Goal: Task Accomplishment & Management: Manage account settings

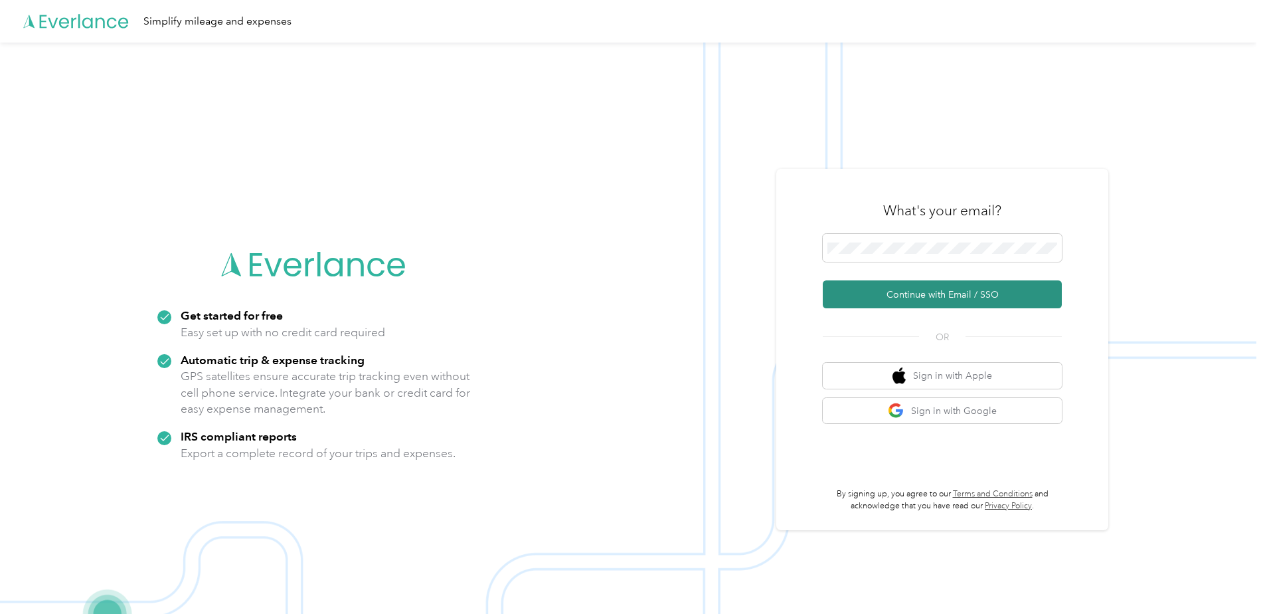
click at [937, 291] on button "Continue with Email / SSO" at bounding box center [942, 294] width 239 height 28
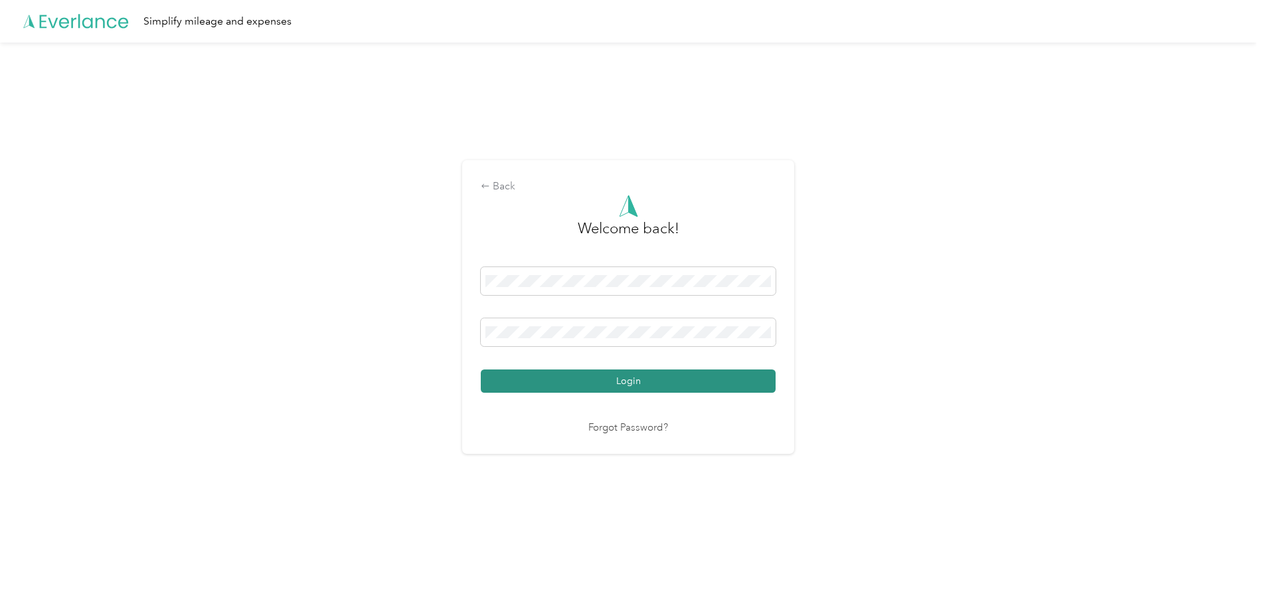
click at [654, 381] on button "Login" at bounding box center [628, 380] width 295 height 23
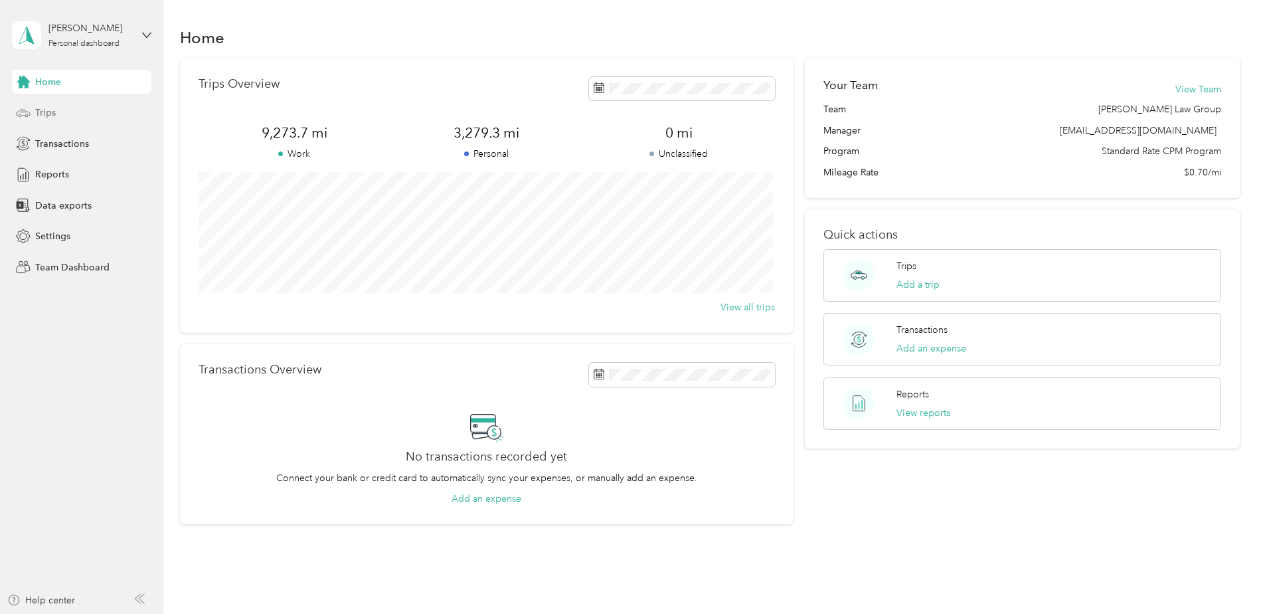
click at [55, 112] on span "Trips" at bounding box center [45, 113] width 21 height 14
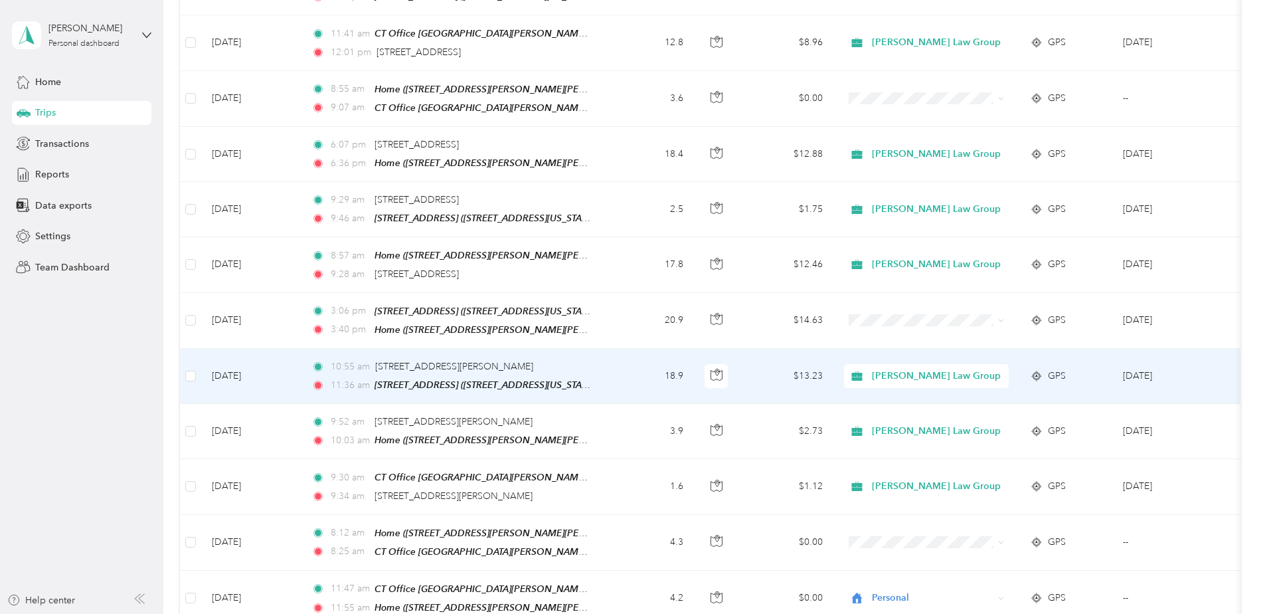
scroll to position [731, 0]
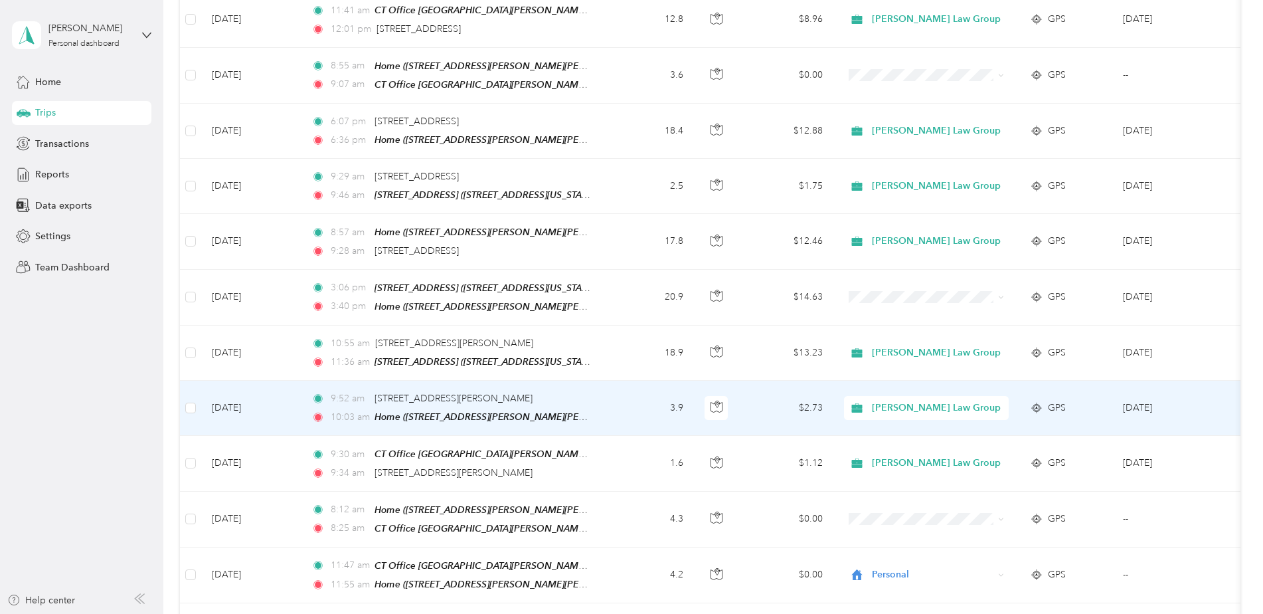
click at [925, 401] on span "[PERSON_NAME] Law Group" at bounding box center [936, 408] width 129 height 15
click at [907, 446] on li "Personal" at bounding box center [937, 441] width 187 height 23
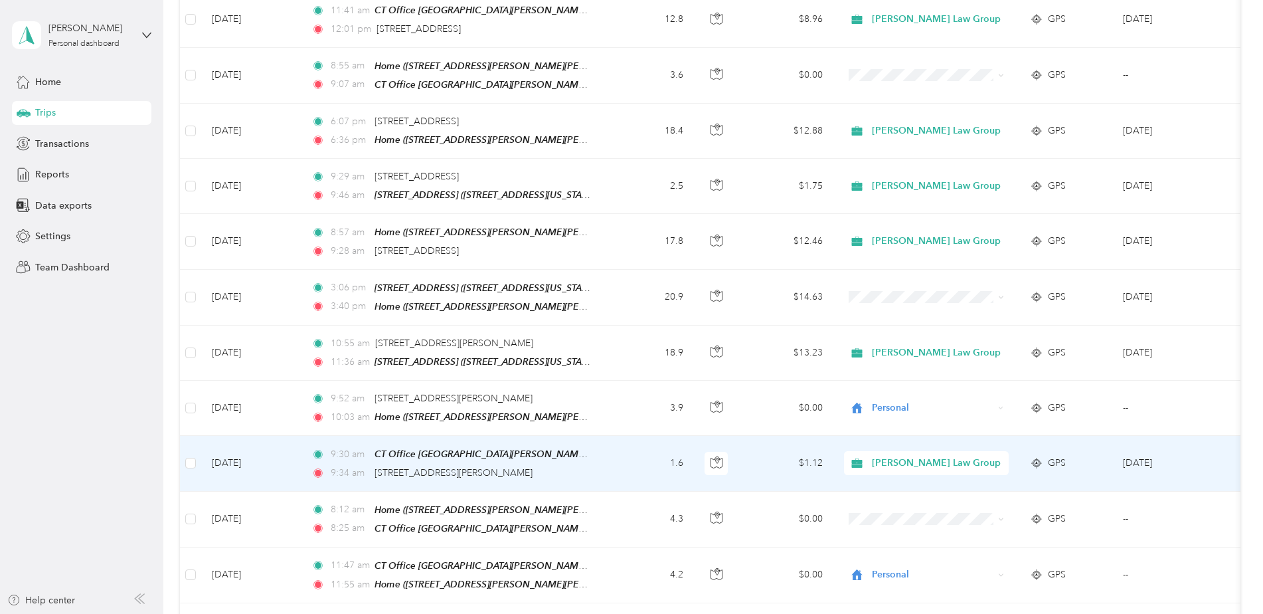
click at [916, 456] on span "[PERSON_NAME] Law Group" at bounding box center [936, 463] width 129 height 15
click at [899, 493] on span "Personal" at bounding box center [949, 497] width 145 height 14
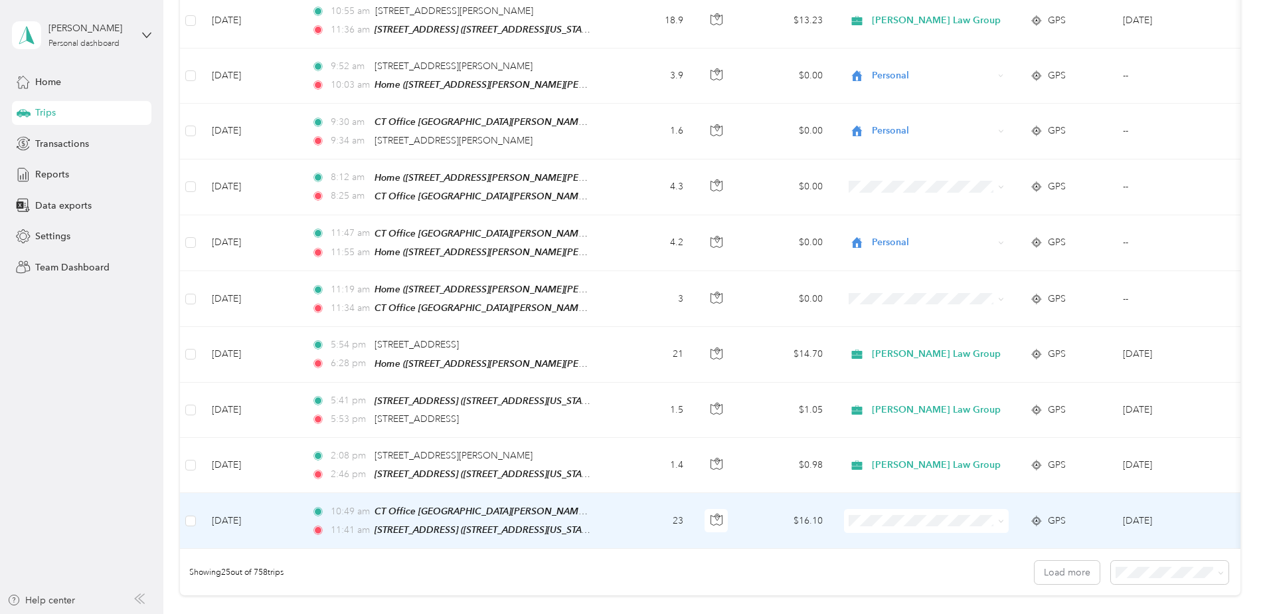
scroll to position [1129, 0]
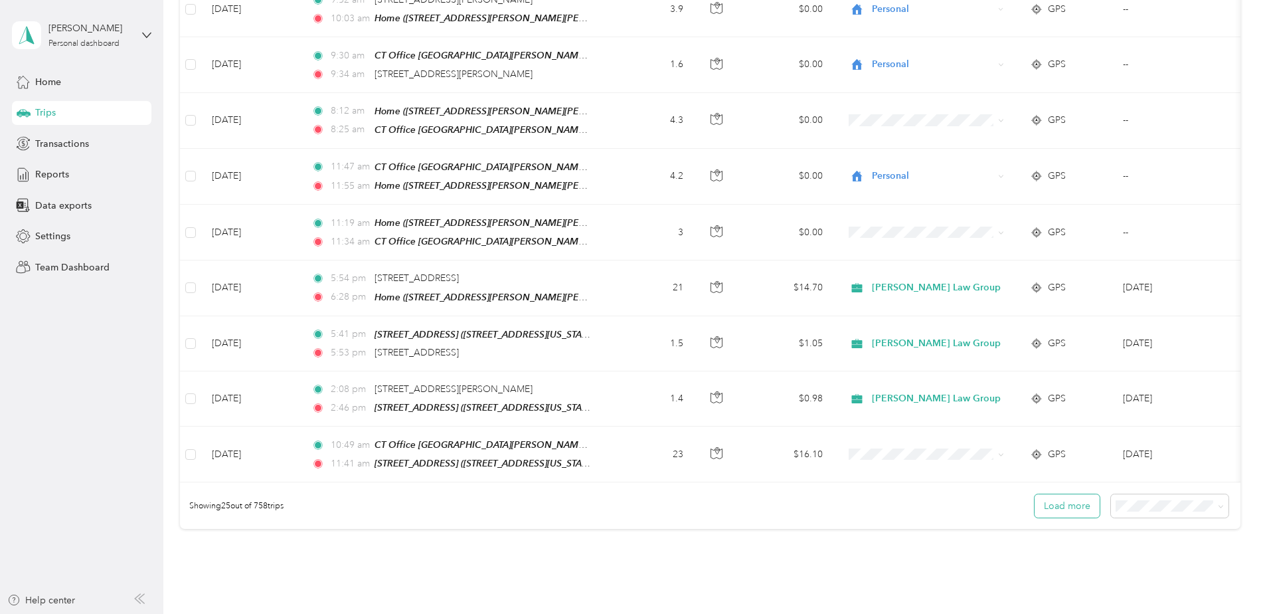
click at [1083, 494] on button "Load more" at bounding box center [1067, 505] width 65 height 23
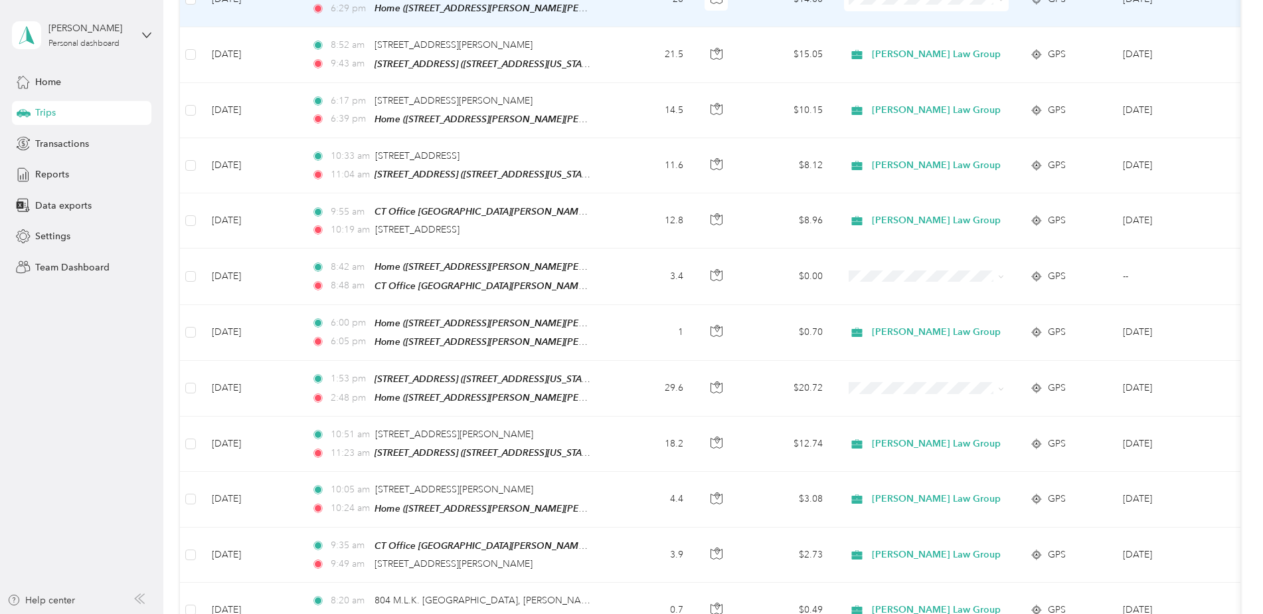
scroll to position [2059, 0]
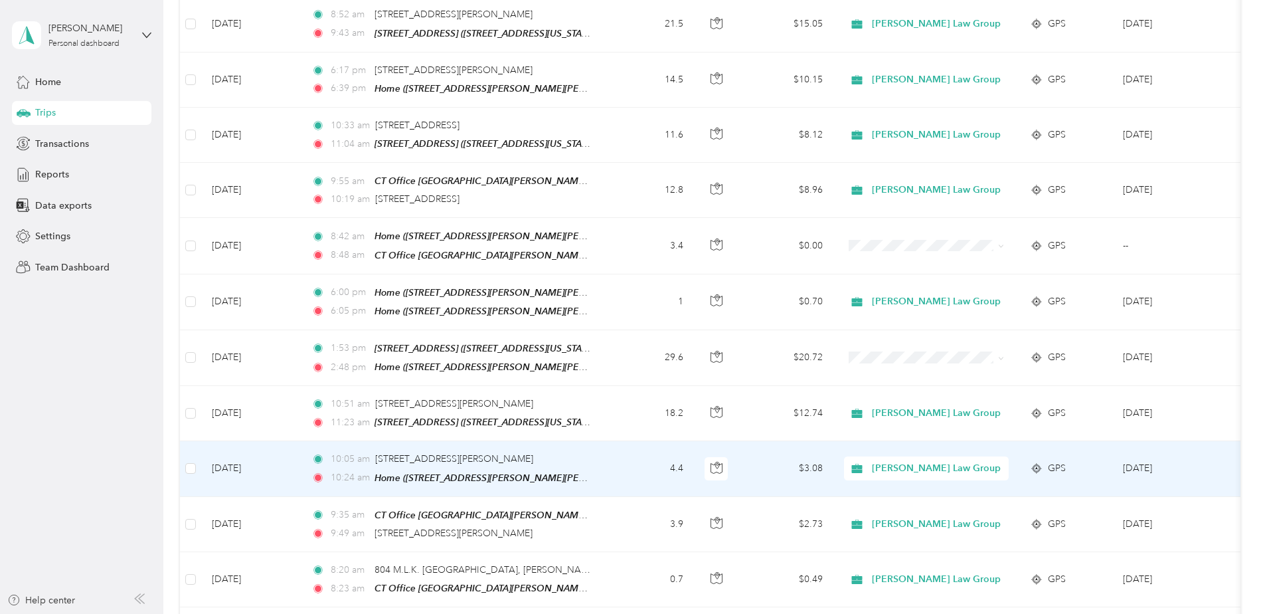
click at [950, 461] on span "[PERSON_NAME] Law Group" at bounding box center [936, 468] width 129 height 15
click at [909, 481] on li "Personal" at bounding box center [937, 475] width 187 height 23
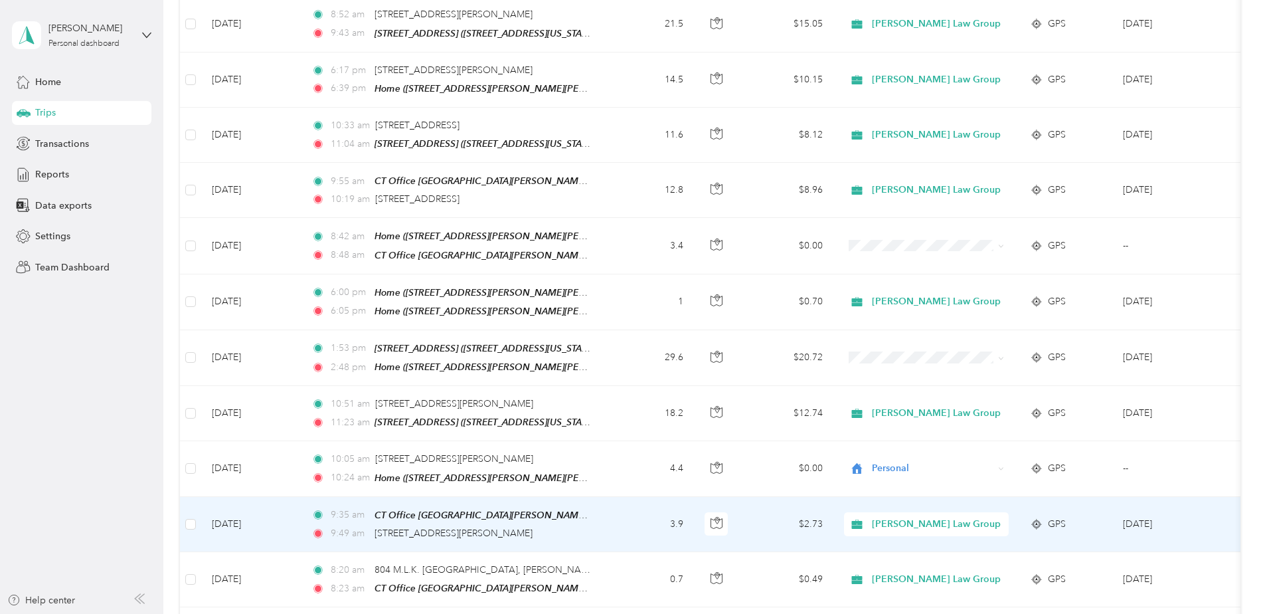
click at [932, 517] on span "[PERSON_NAME] Law Group" at bounding box center [936, 524] width 129 height 15
click at [886, 529] on span "Personal" at bounding box center [949, 528] width 145 height 14
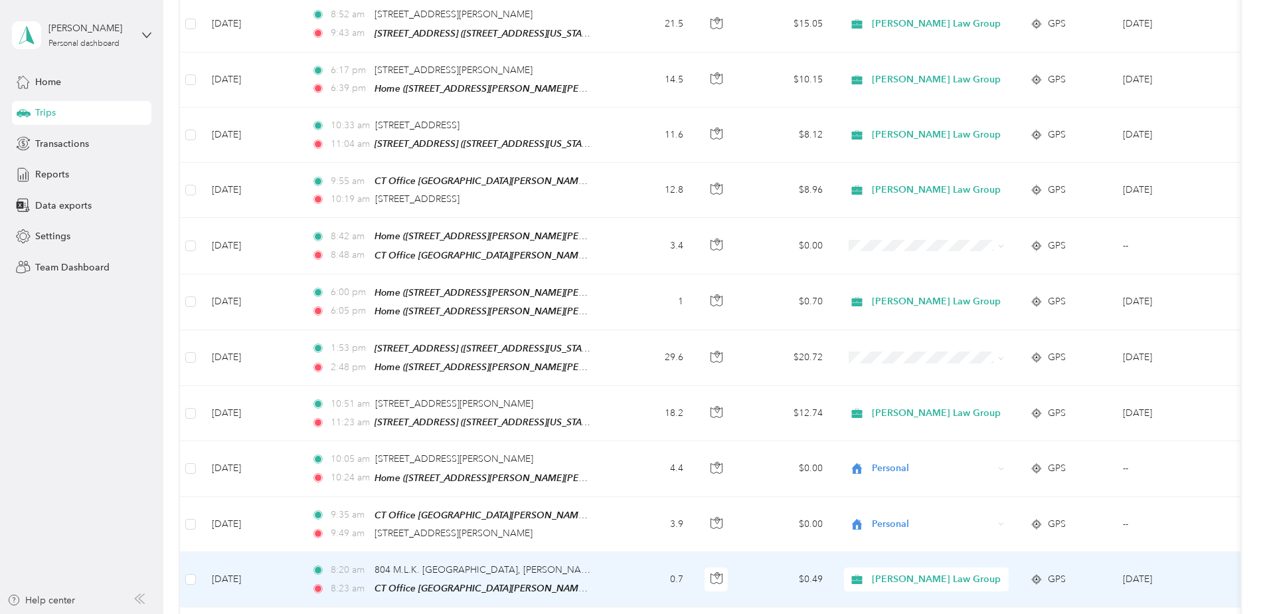
click at [896, 572] on span "[PERSON_NAME] Law Group" at bounding box center [936, 579] width 129 height 15
click at [891, 585] on span "Personal" at bounding box center [949, 582] width 145 height 14
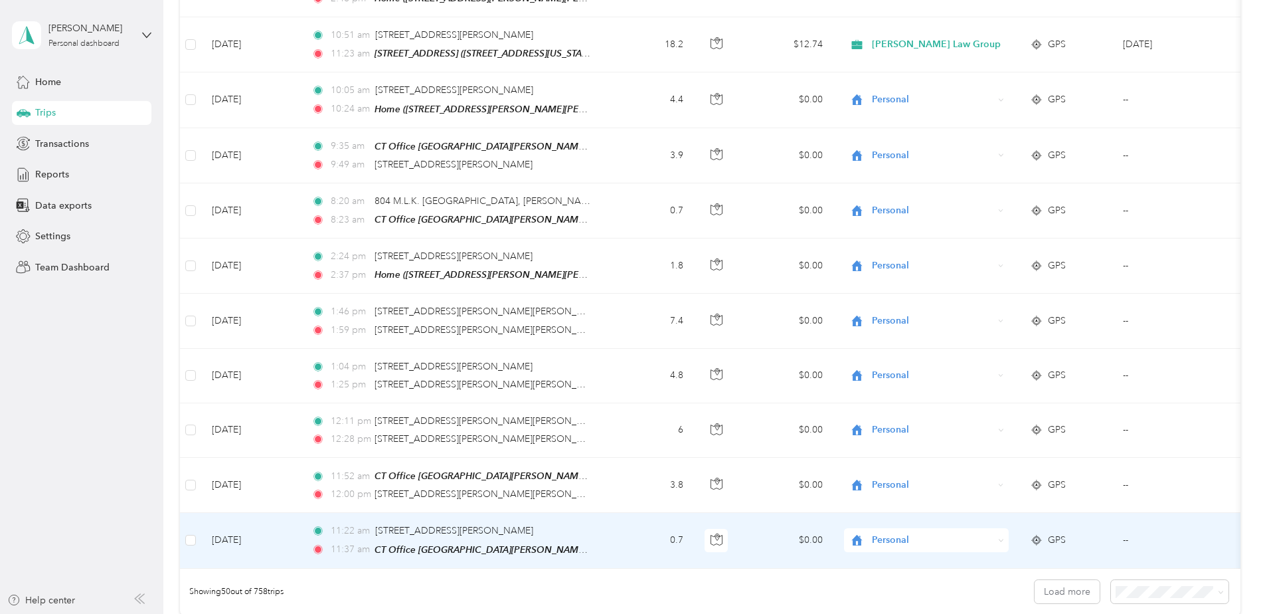
scroll to position [2458, 0]
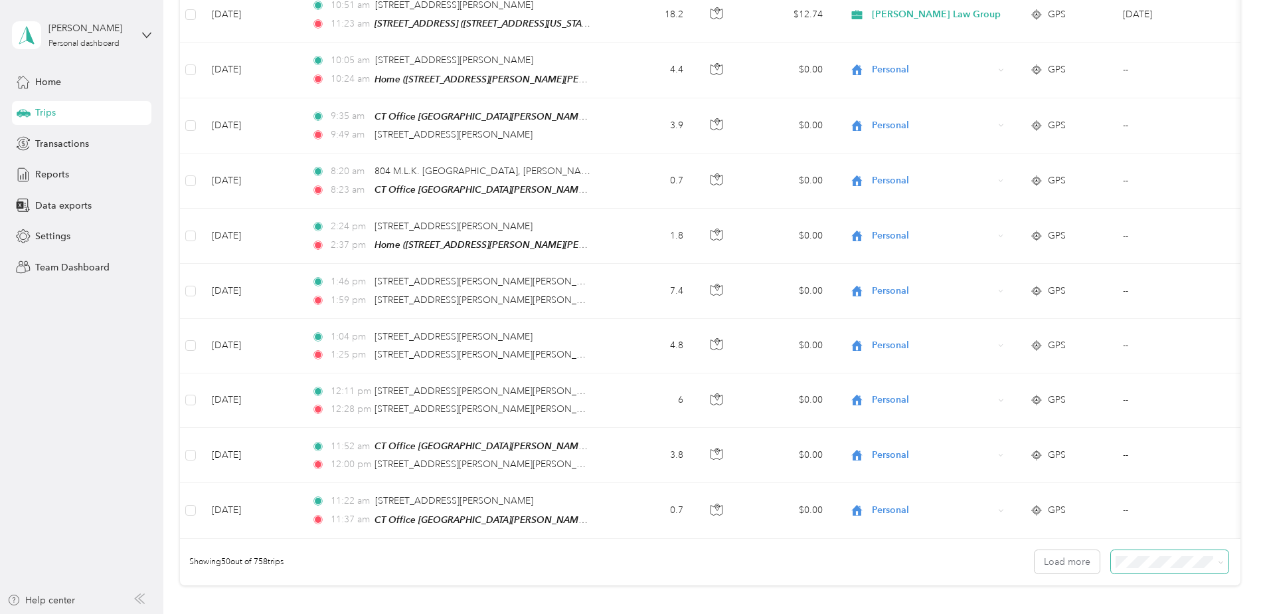
click at [1221, 550] on span at bounding box center [1170, 561] width 118 height 23
click at [1218, 559] on icon at bounding box center [1221, 562] width 6 height 6
click at [1150, 580] on li "50 per load" at bounding box center [1167, 571] width 118 height 23
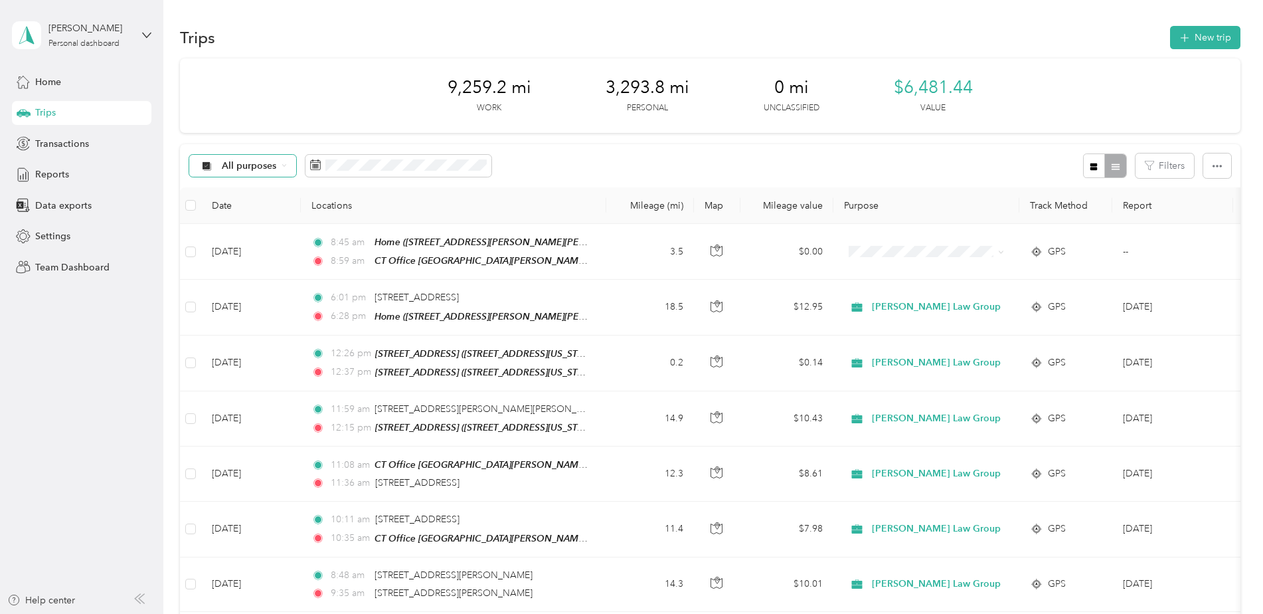
click at [272, 167] on span "All purposes" at bounding box center [249, 165] width 55 height 9
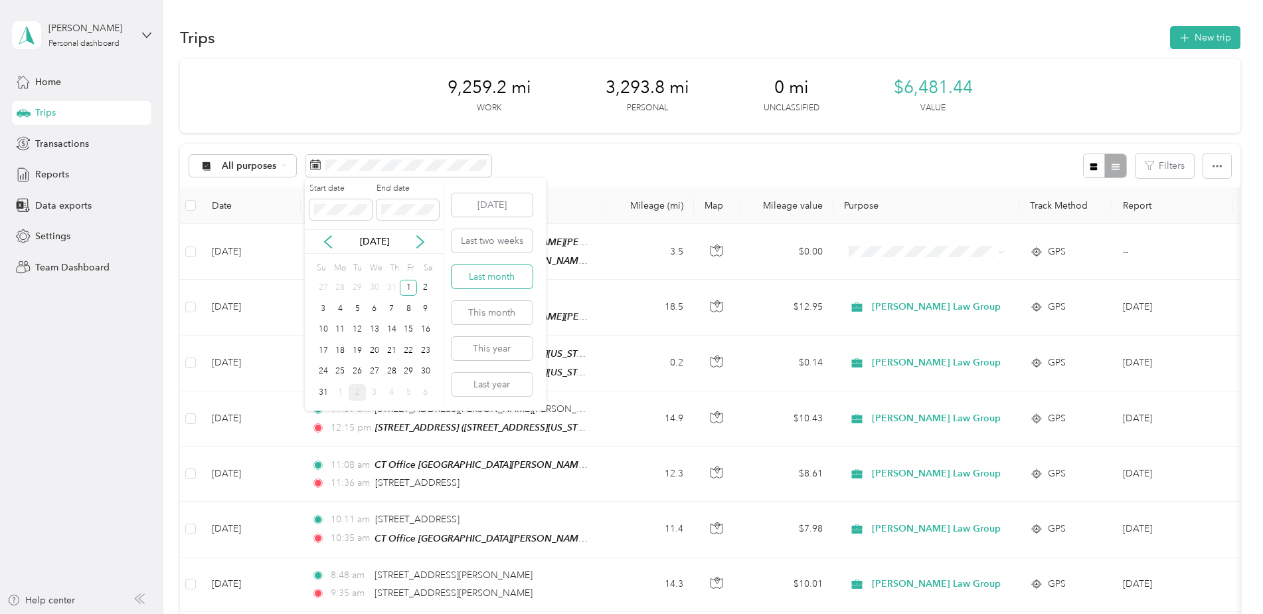
click at [512, 278] on button "Last month" at bounding box center [492, 276] width 81 height 23
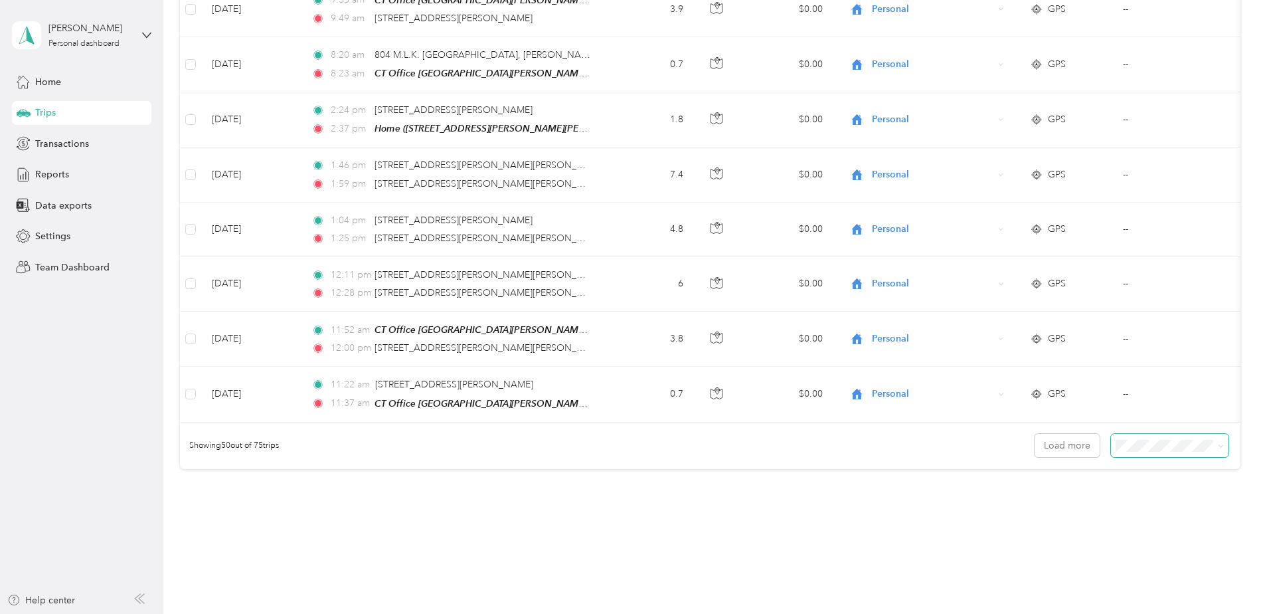
scroll to position [2582, 0]
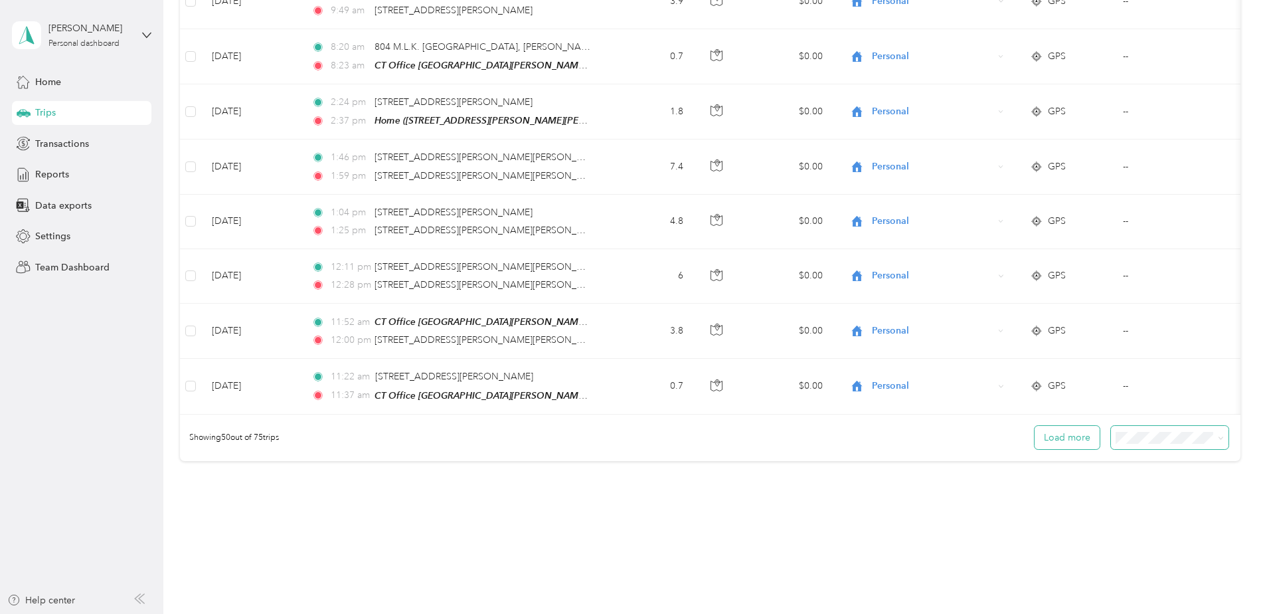
click at [1081, 426] on button "Load more" at bounding box center [1067, 437] width 65 height 23
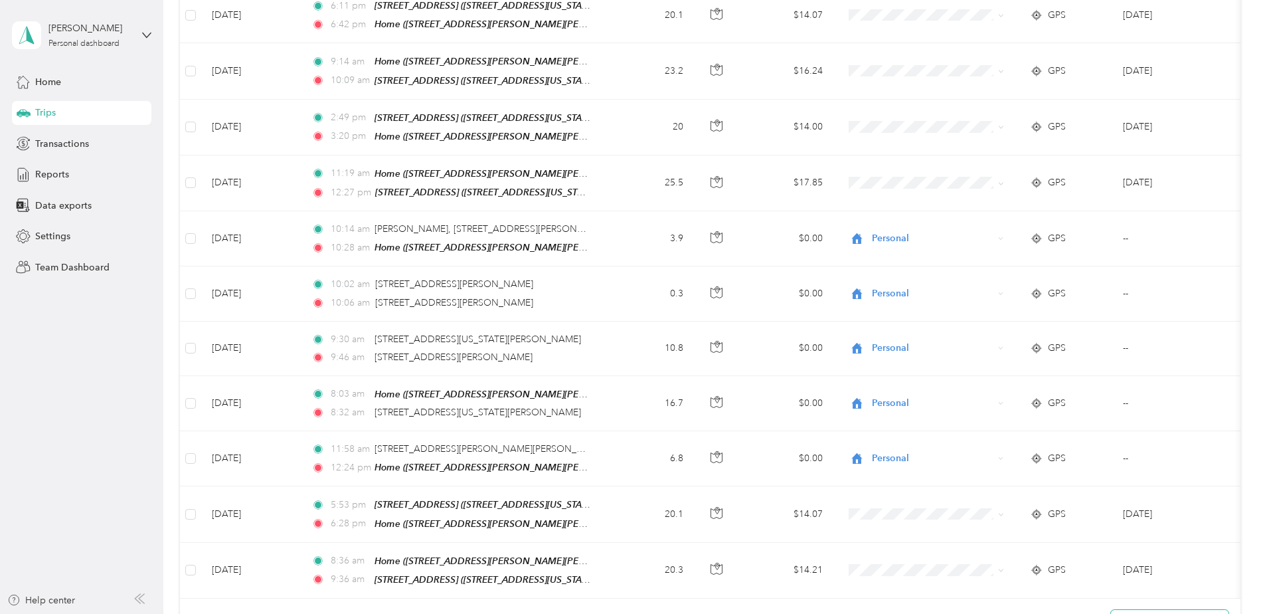
scroll to position [3948, 0]
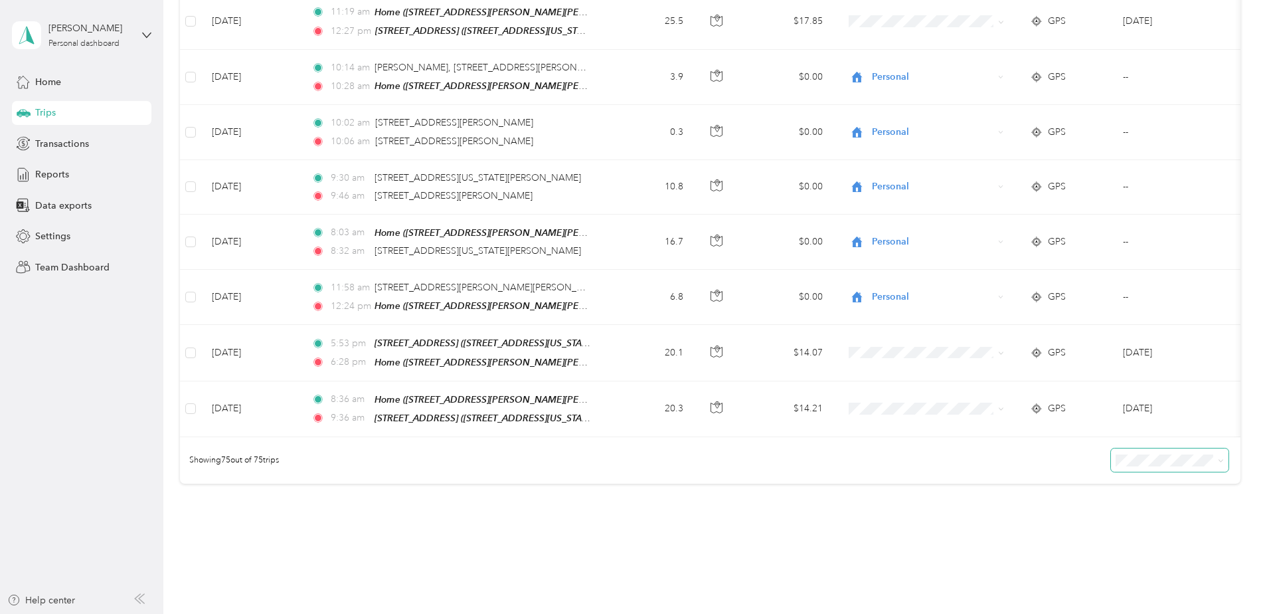
click at [1078, 437] on div "Showing 75 out of 75 trips" at bounding box center [710, 460] width 1061 height 46
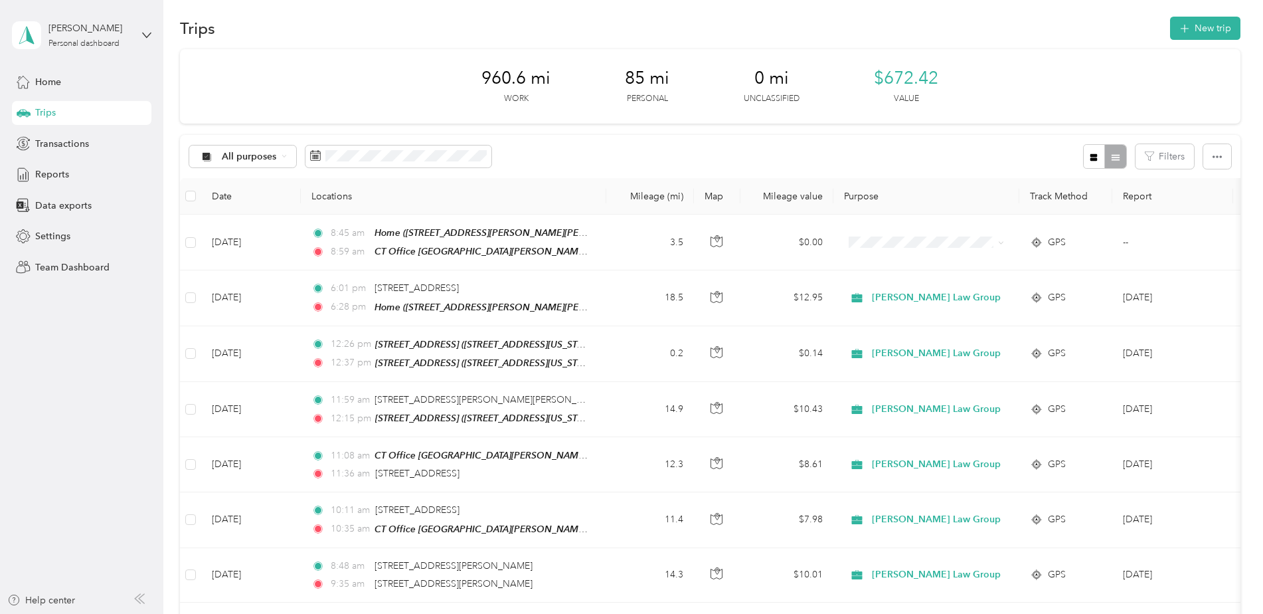
scroll to position [0, 0]
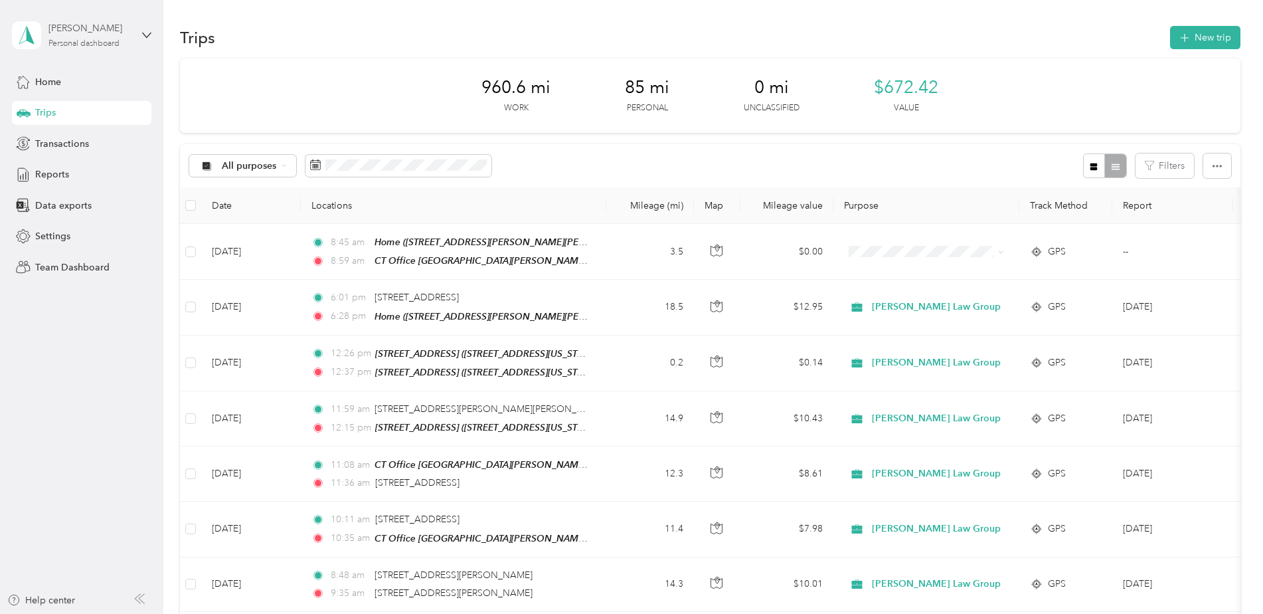
click at [94, 33] on div "[PERSON_NAME]" at bounding box center [89, 28] width 83 height 14
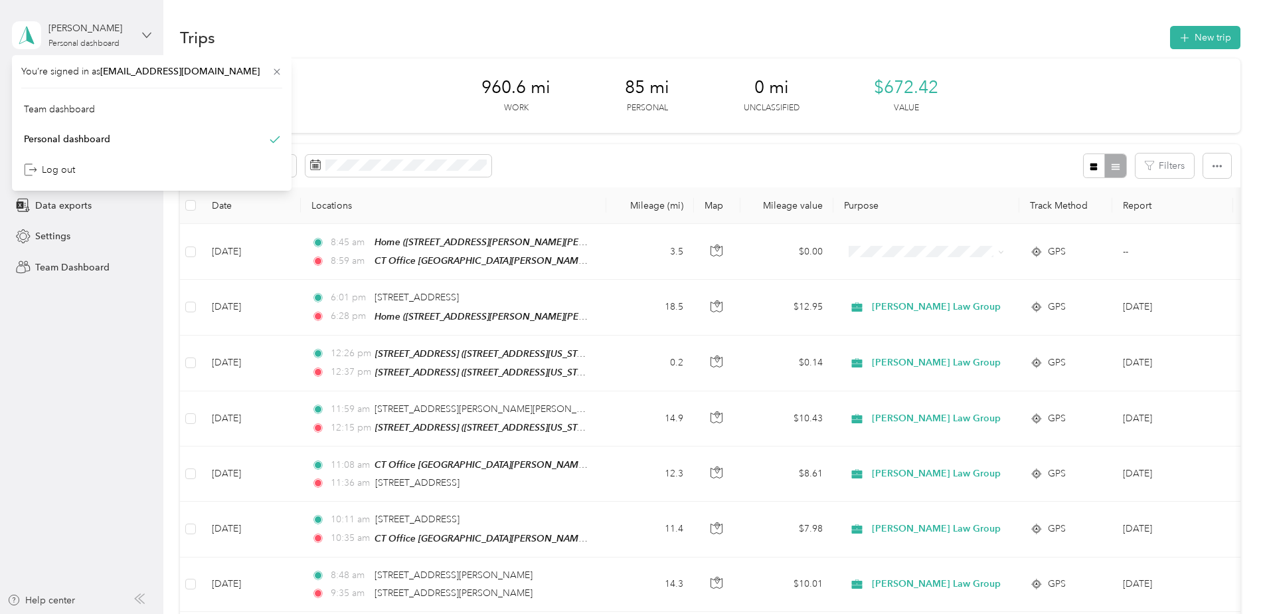
click at [147, 35] on icon at bounding box center [146, 35] width 9 height 9
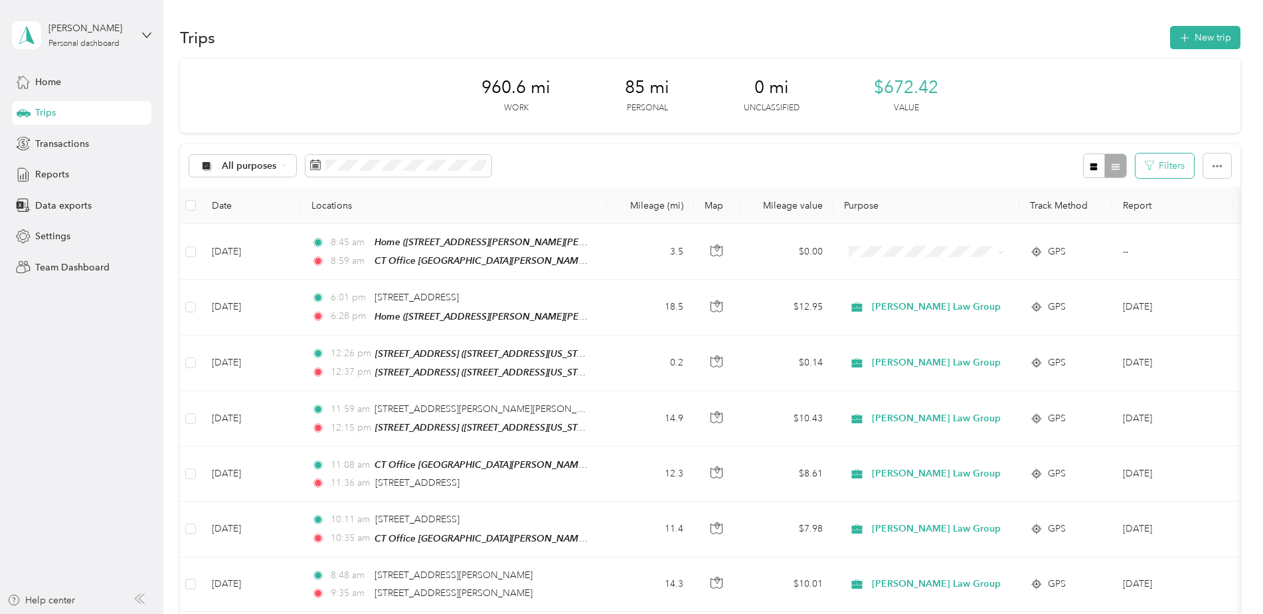
click at [1151, 161] on icon "button" at bounding box center [1149, 165] width 9 height 9
click at [282, 165] on icon at bounding box center [284, 165] width 5 height 5
click at [282, 162] on div "All purposes" at bounding box center [243, 166] width 108 height 23
click at [264, 233] on span "[PERSON_NAME] Law Group" at bounding box center [286, 230] width 129 height 14
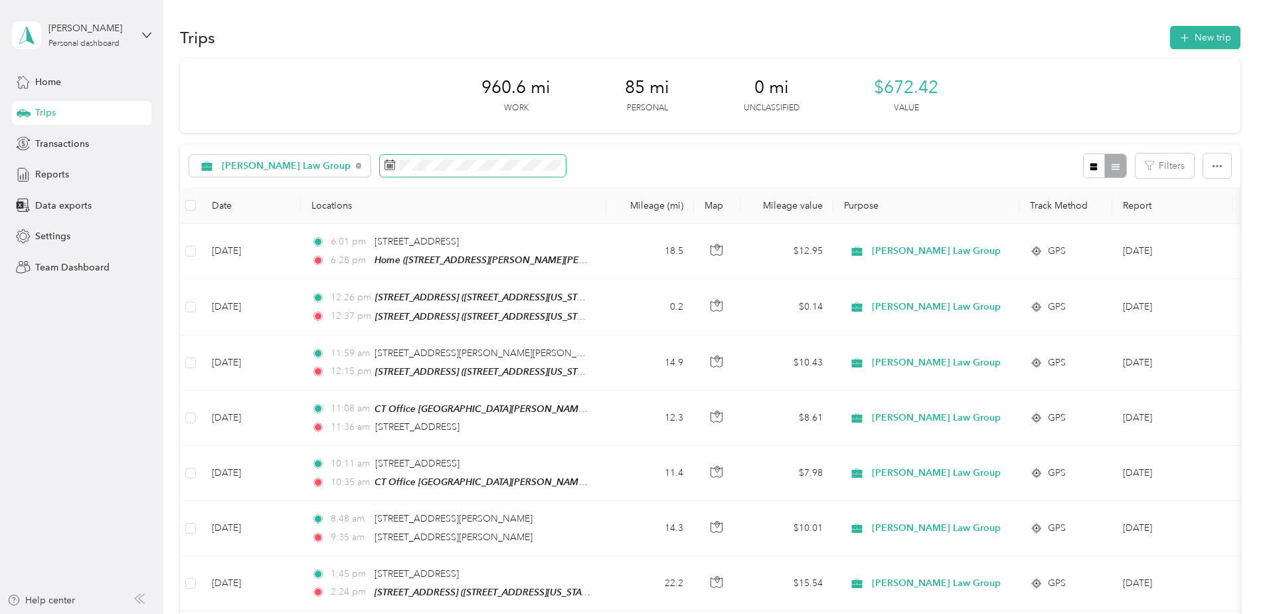
click at [385, 162] on icon at bounding box center [390, 164] width 11 height 11
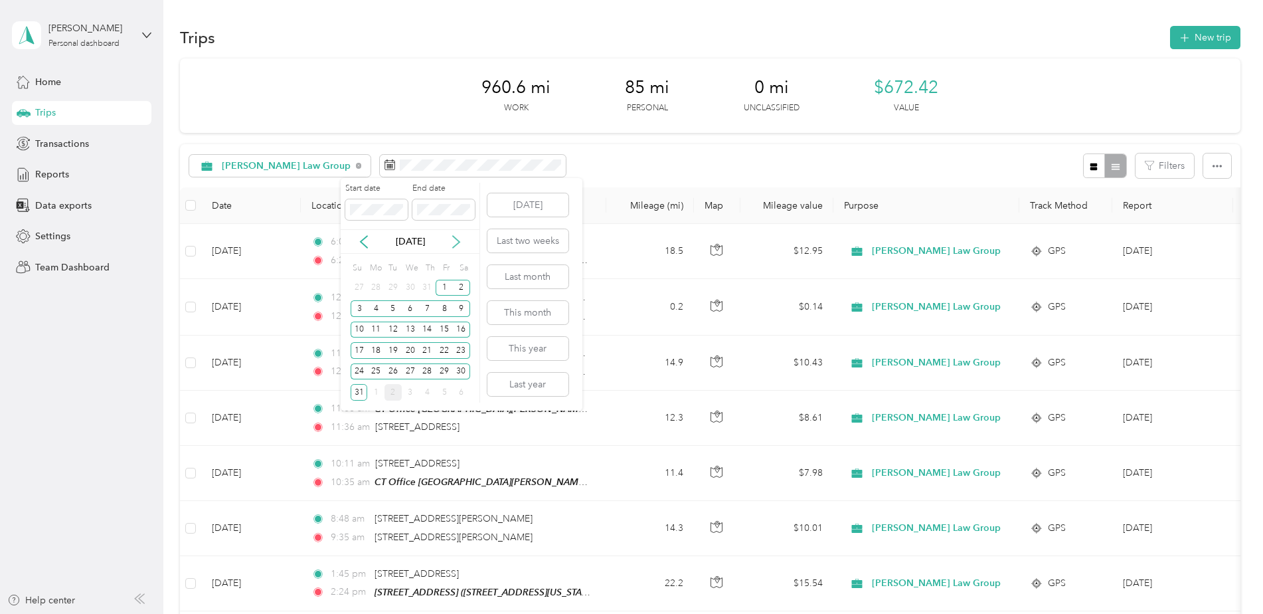
click at [459, 240] on icon at bounding box center [456, 242] width 7 height 12
click at [378, 289] on div "1" at bounding box center [375, 288] width 17 height 17
click at [393, 368] on div "30" at bounding box center [393, 371] width 17 height 17
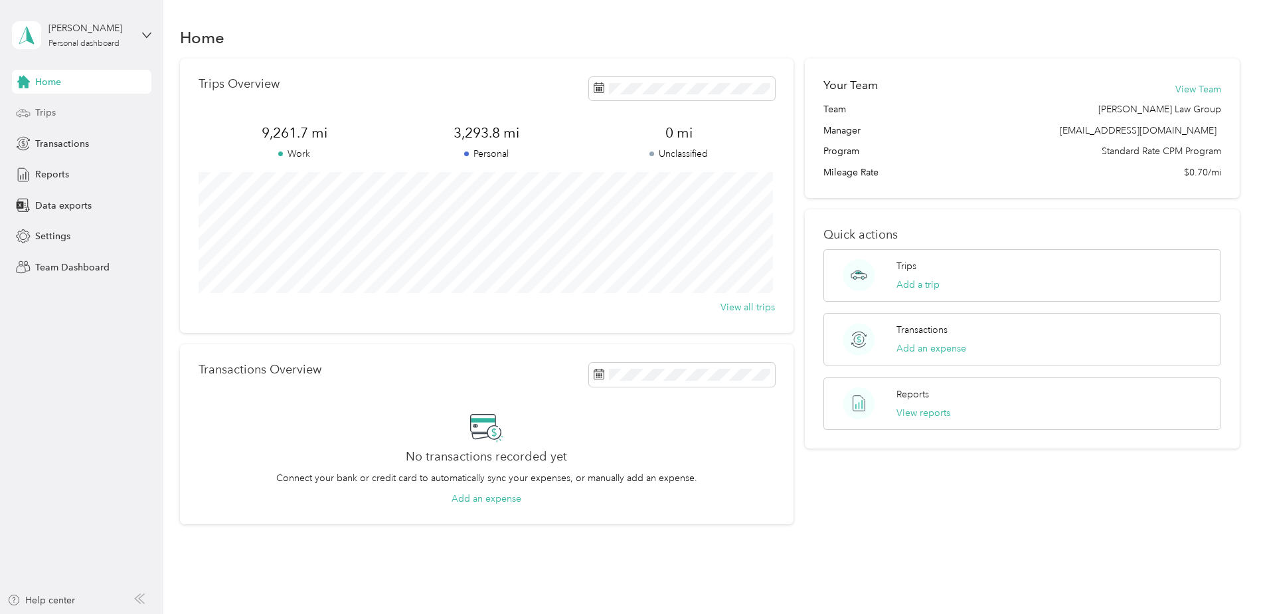
click at [43, 104] on div "Trips" at bounding box center [81, 113] width 139 height 24
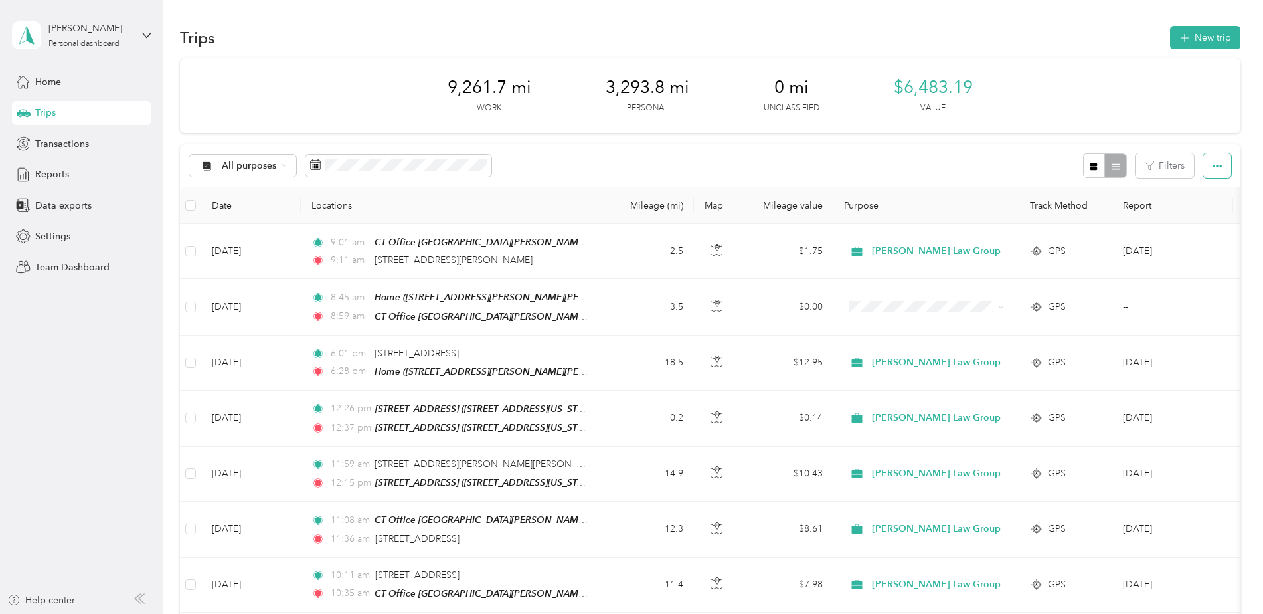
click at [1213, 161] on span "button" at bounding box center [1217, 165] width 9 height 11
click at [1162, 164] on button "Filters" at bounding box center [1165, 165] width 58 height 25
